Goal: Task Accomplishment & Management: Manage account settings

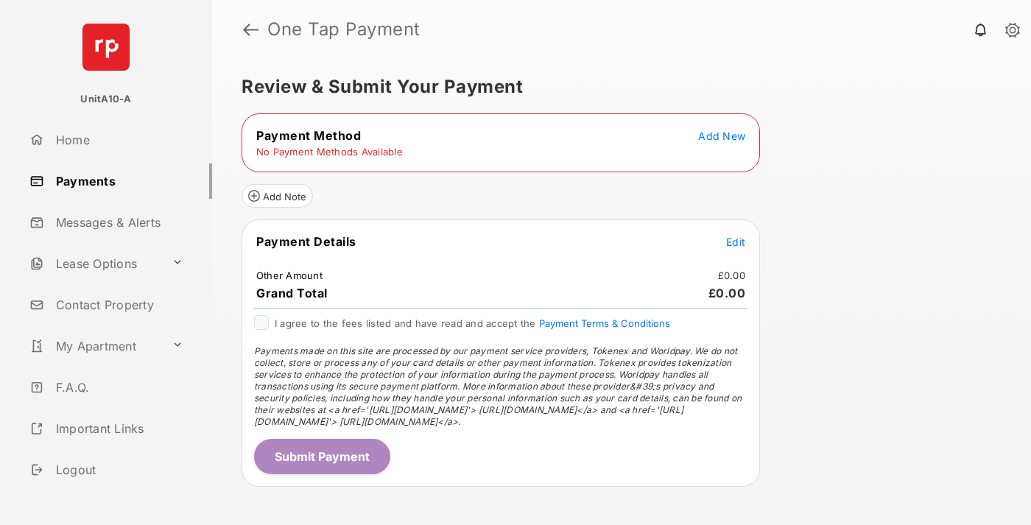
click at [722, 135] on span "Add New" at bounding box center [721, 136] width 47 height 13
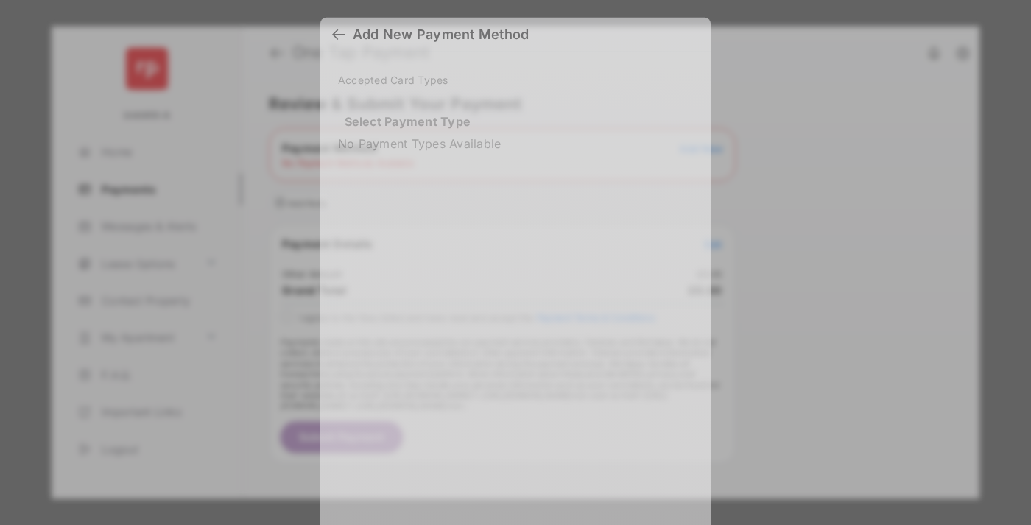
scroll to position [13, 0]
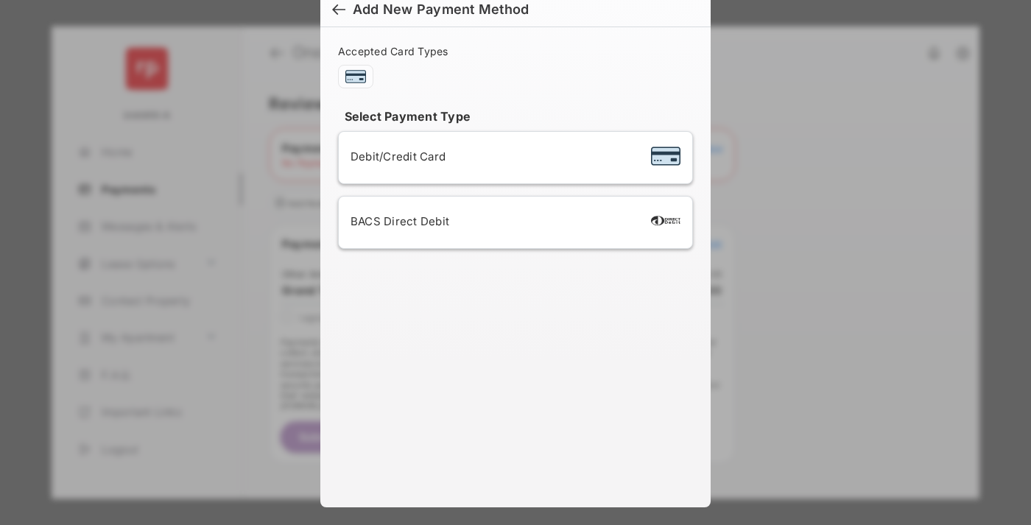
click at [394, 156] on span "Debit/Credit Card" at bounding box center [398, 156] width 95 height 14
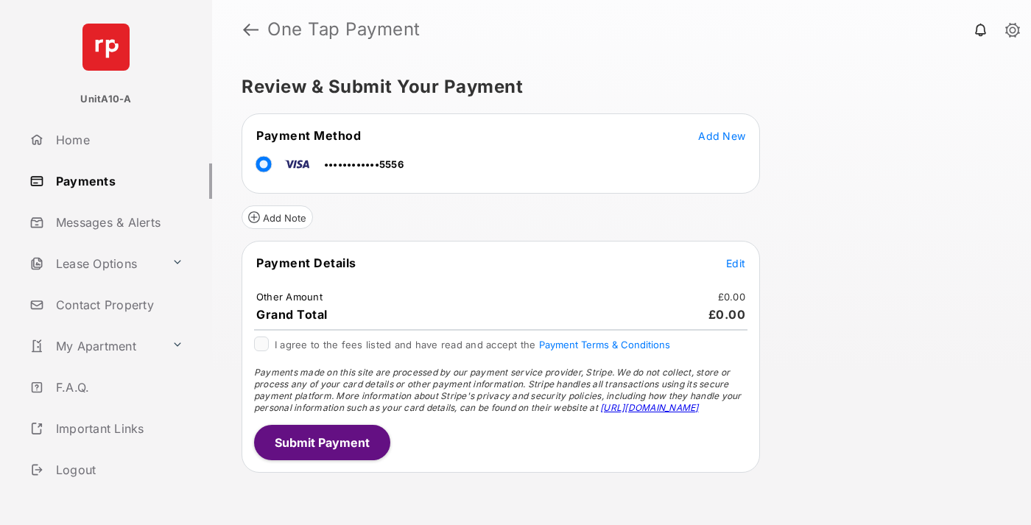
click at [736, 263] on span "Edit" at bounding box center [735, 263] width 19 height 13
